Goal: Find specific page/section: Find specific page/section

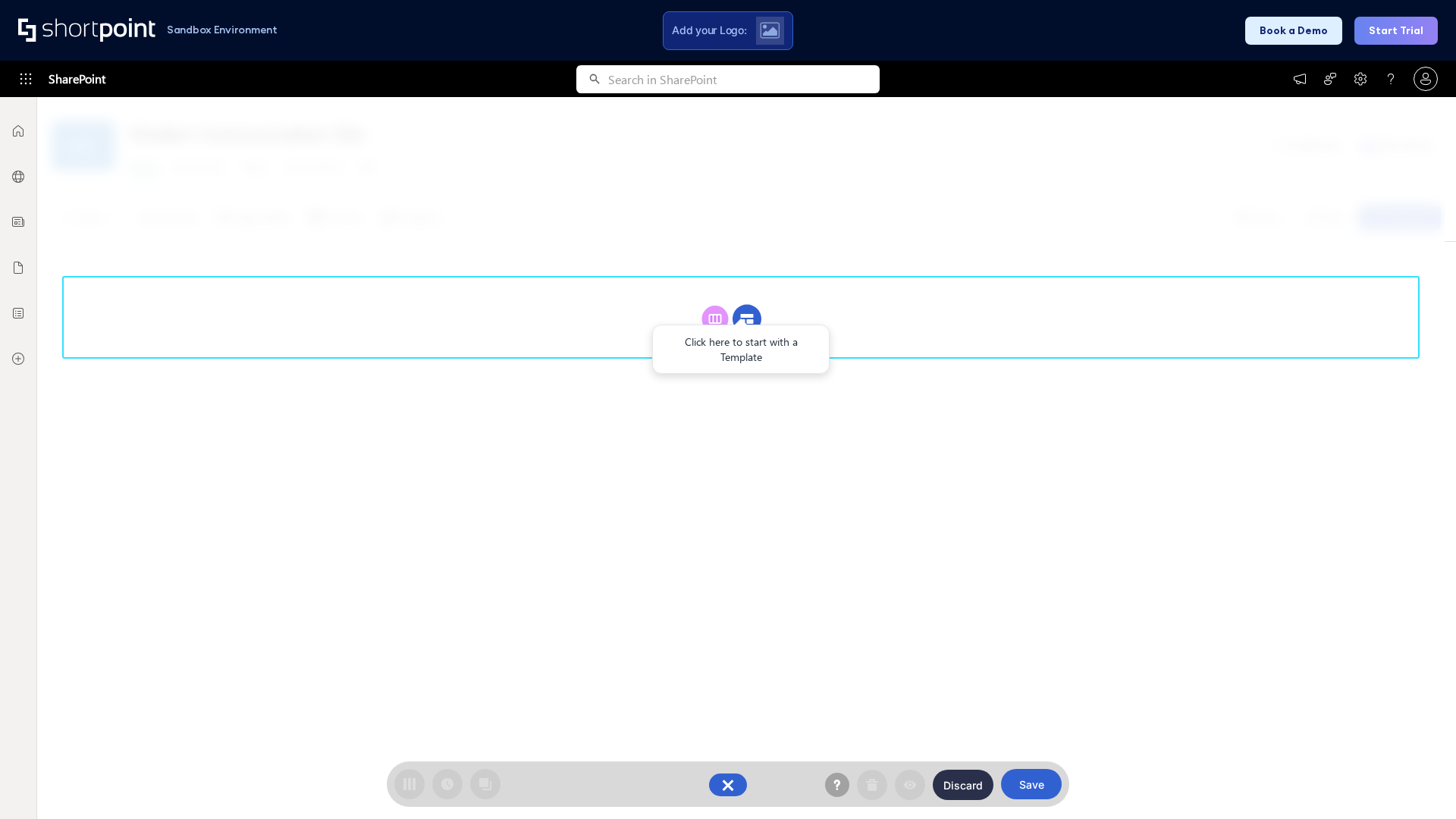
click at [747, 318] on circle at bounding box center [747, 319] width 28 height 29
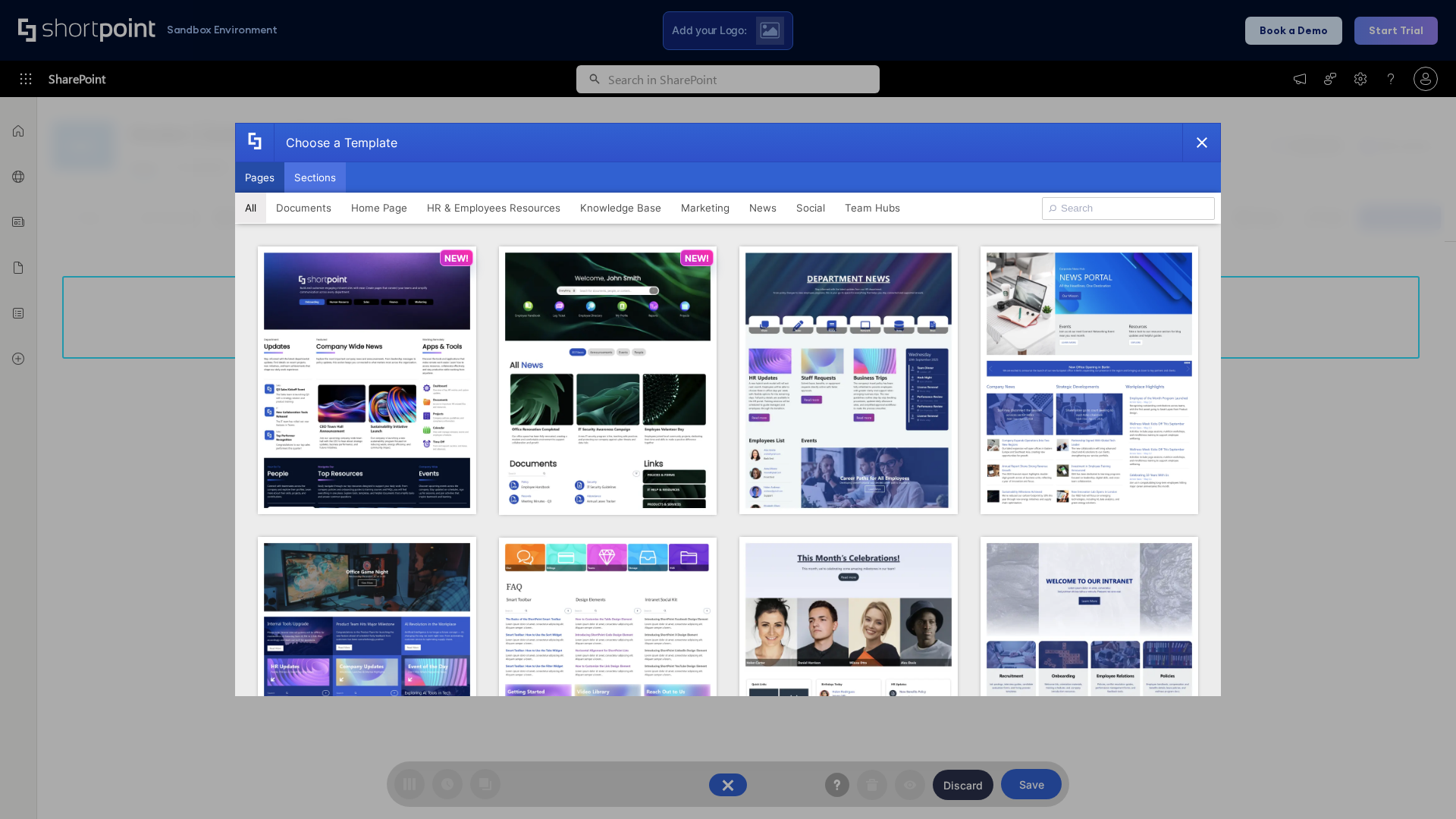
click at [314, 178] on button "Sections" at bounding box center [314, 178] width 62 height 30
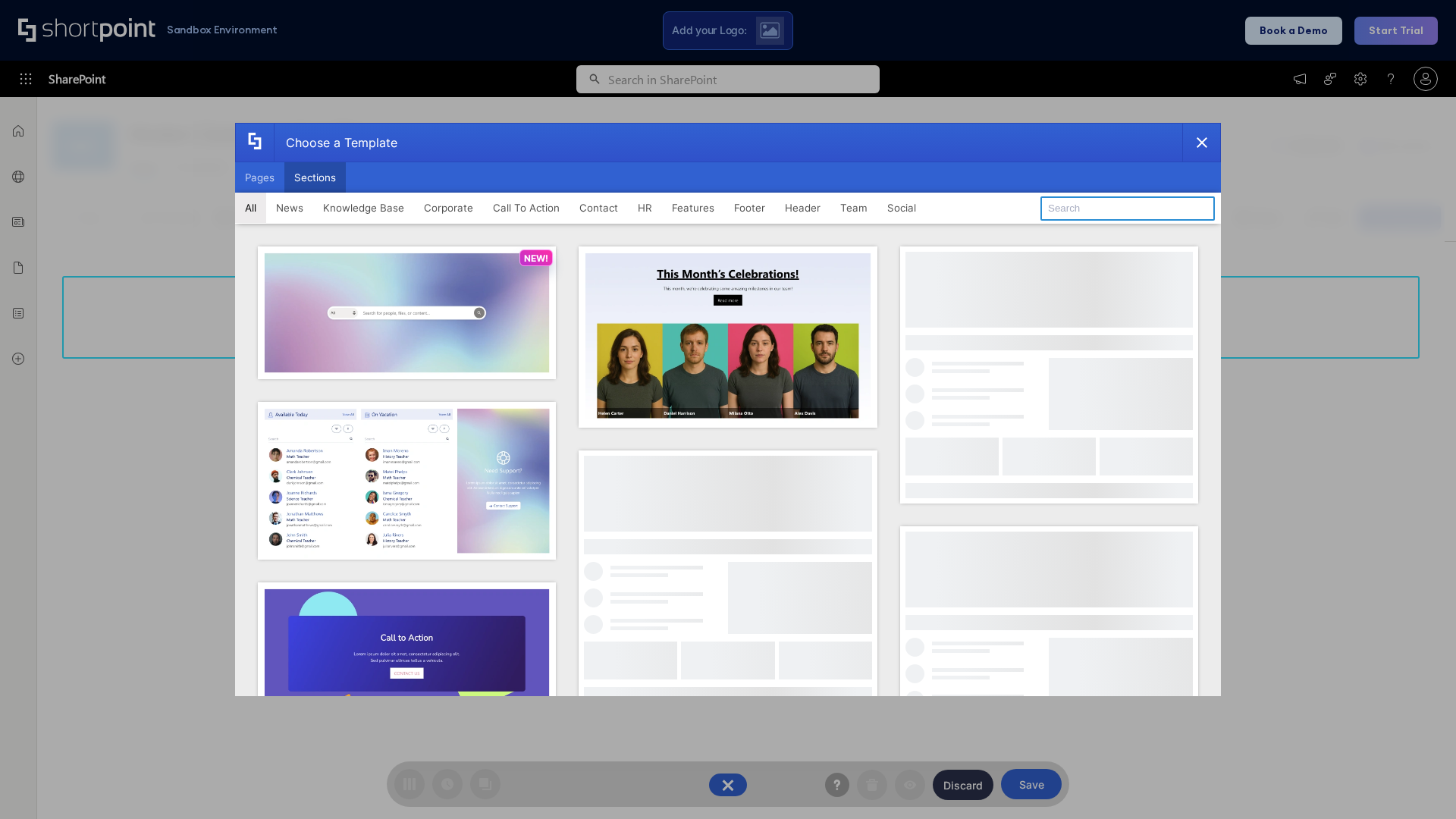
type input "Teammate 1"
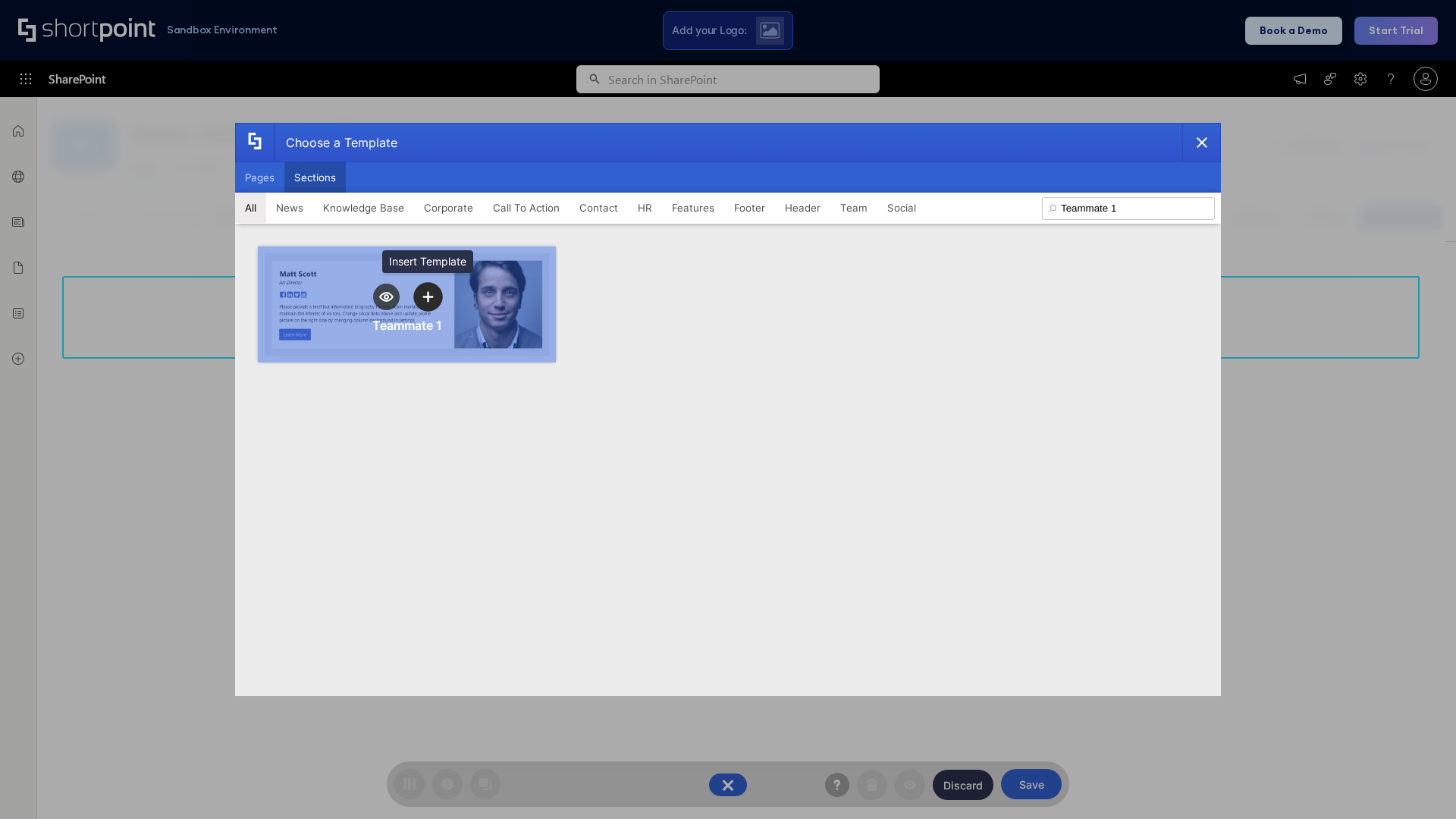
click at [427, 296] on icon "template selector" at bounding box center [427, 296] width 10 height 10
